Goal: Task Accomplishment & Management: Use online tool/utility

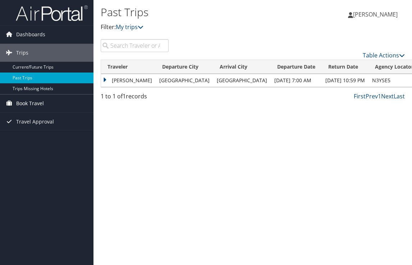
click at [36, 107] on span "Book Travel" at bounding box center [30, 104] width 28 height 18
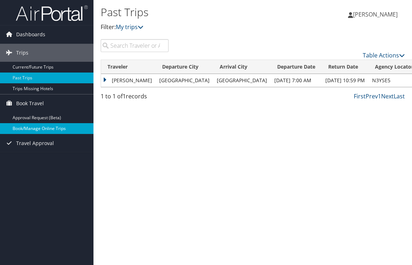
click at [35, 130] on link "Book/Manage Online Trips" at bounding box center [46, 128] width 93 height 11
